Goal: Transaction & Acquisition: Purchase product/service

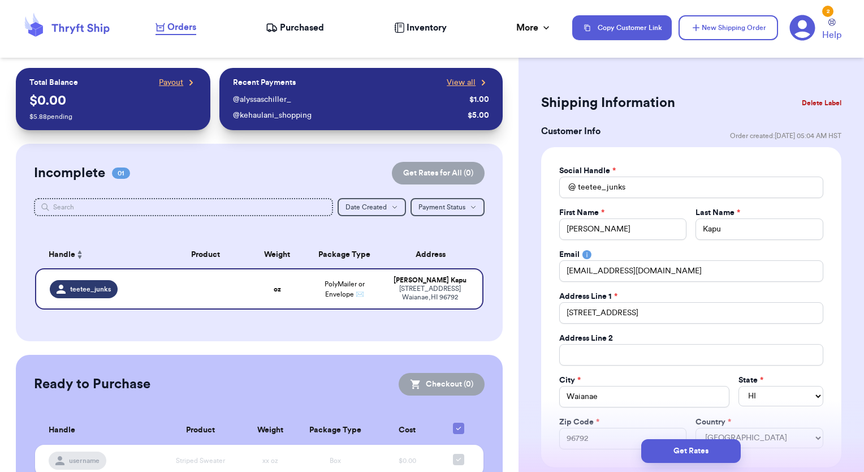
select select "HI"
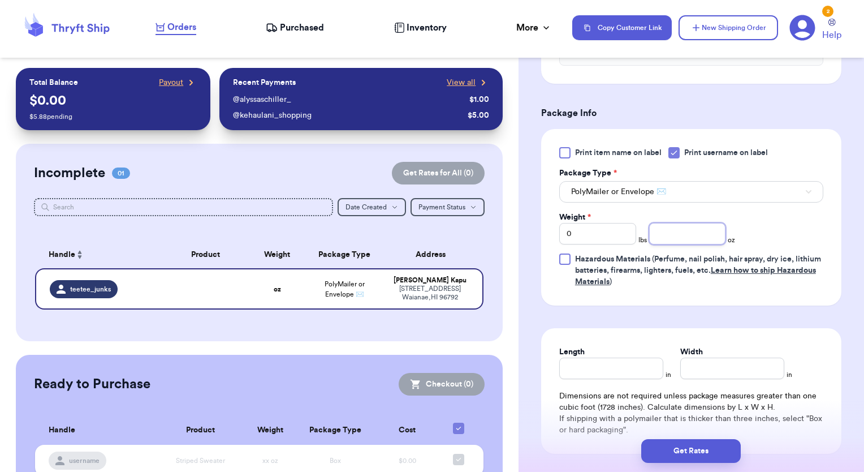
click at [665, 236] on input "number" at bounding box center [687, 233] width 77 height 21
type input "13"
click at [697, 444] on button "Get Rates" at bounding box center [691, 451] width 100 height 24
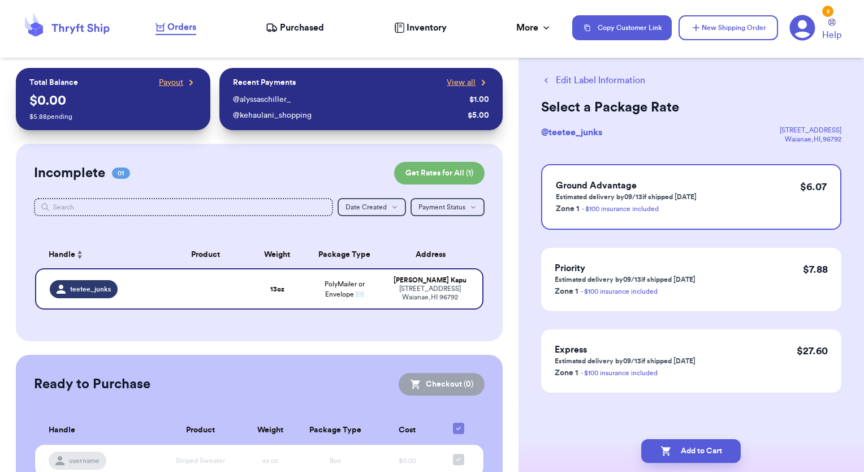
scroll to position [0, 0]
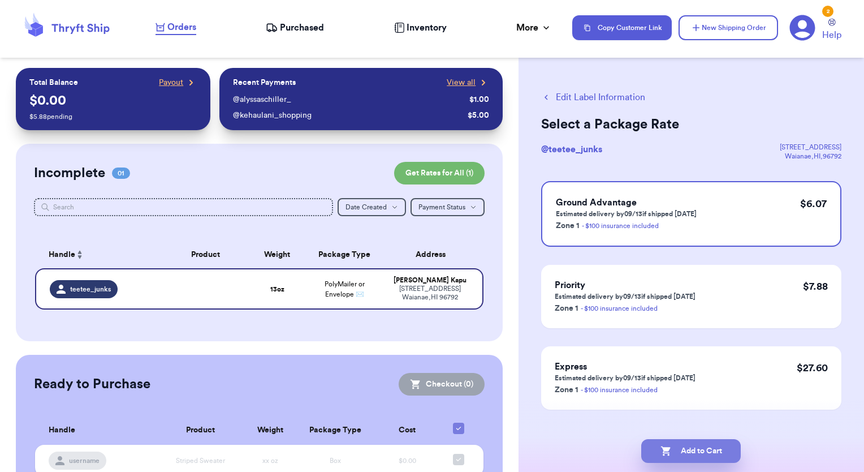
click at [665, 449] on icon "button" at bounding box center [666, 451] width 10 height 10
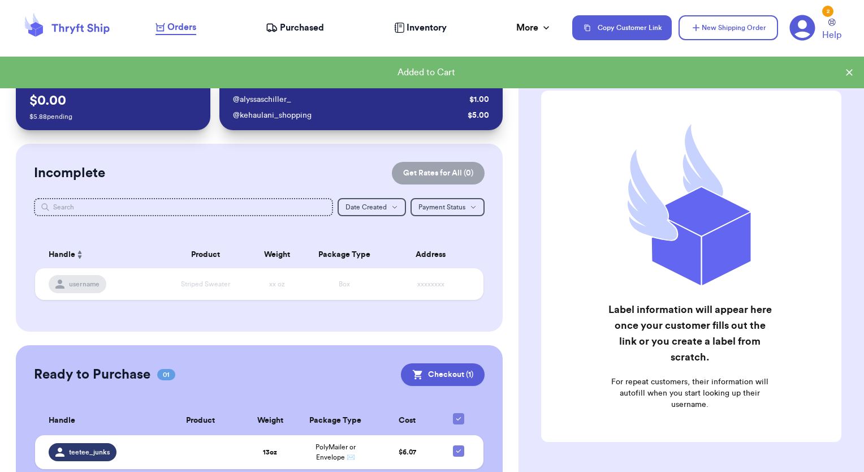
scroll to position [42, 0]
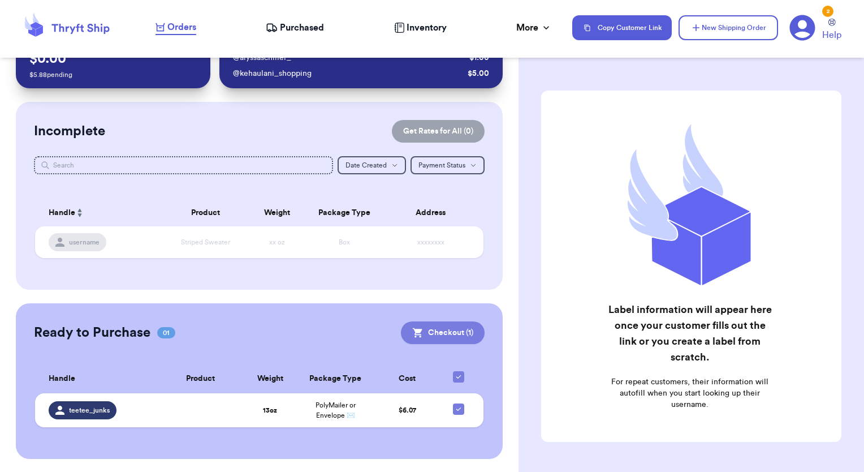
click at [459, 331] on button "Checkout ( 1 )" at bounding box center [443, 332] width 84 height 23
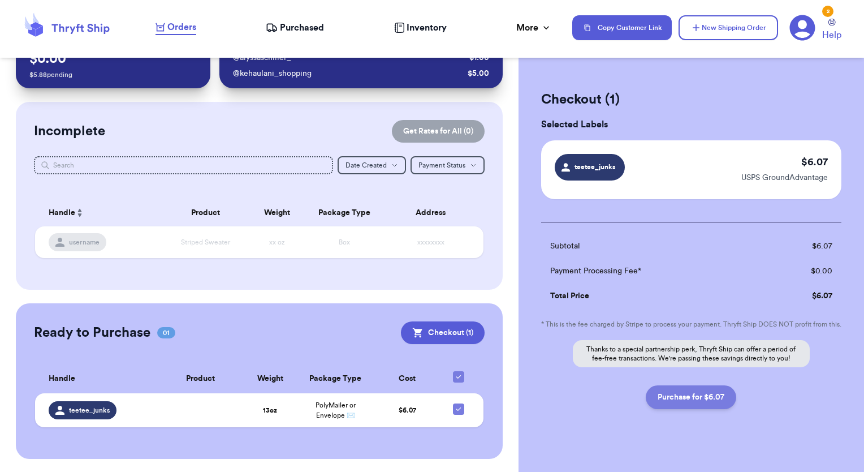
click at [689, 407] on button "Purchase for $6.07" at bounding box center [691, 397] width 90 height 24
checkbox input "false"
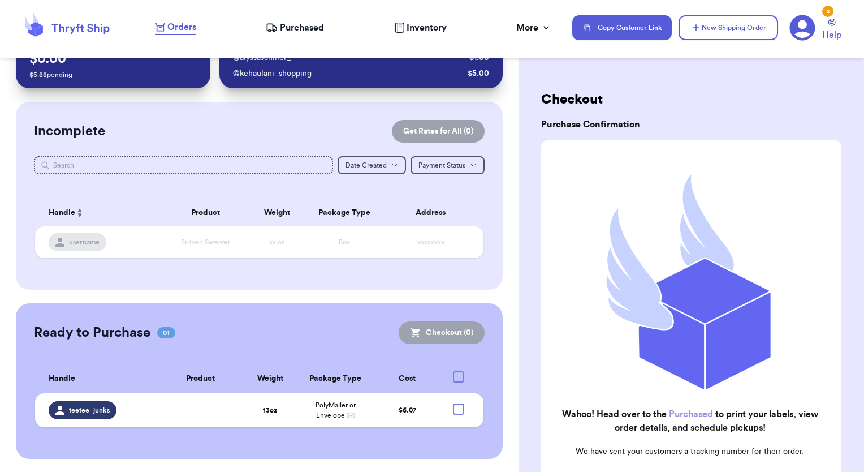
checkbox input "true"
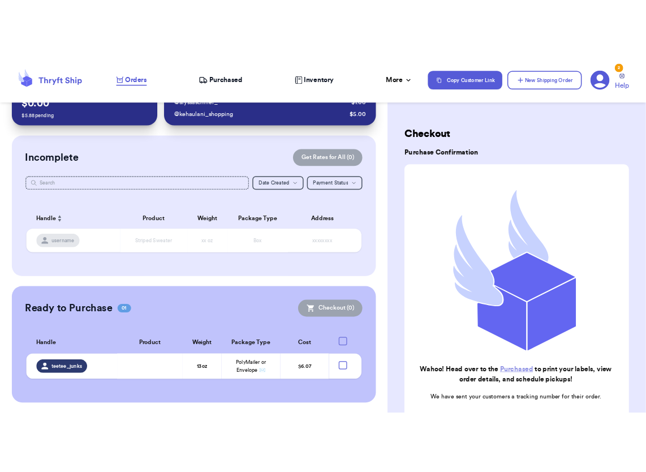
scroll to position [40, 0]
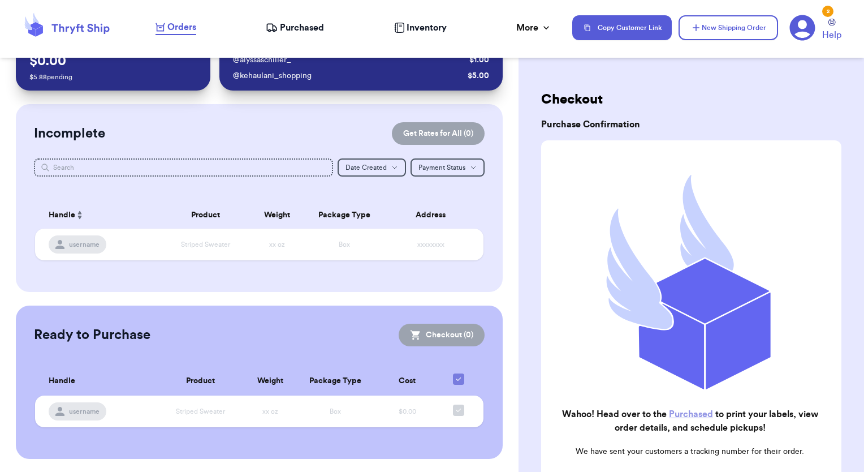
click at [684, 409] on link "Purchased" at bounding box center [691, 413] width 44 height 9
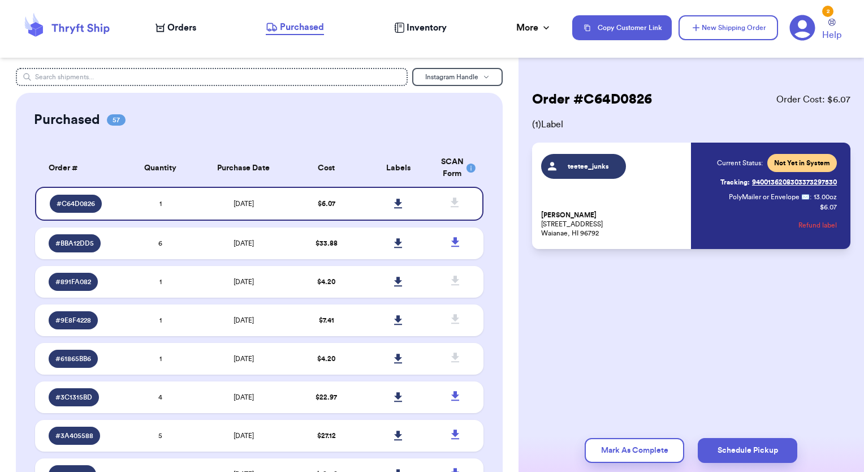
click at [708, 180] on div "Current Status: Not Yet in System Tracking: 9400136208303373297530 PolyMailer o…" at bounding box center [765, 196] width 144 height 84
click at [387, 196] on link at bounding box center [398, 203] width 25 height 25
